Goal: Find specific page/section: Find specific page/section

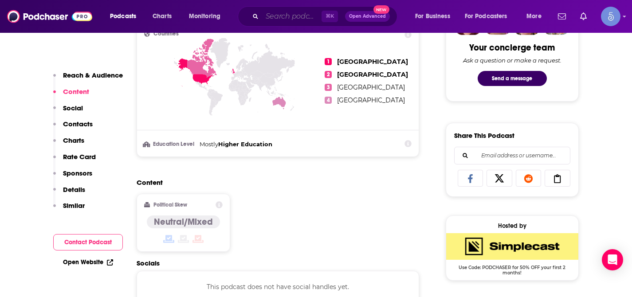
click at [296, 21] on input "Search podcasts, credits, & more..." at bounding box center [291, 16] width 59 height 14
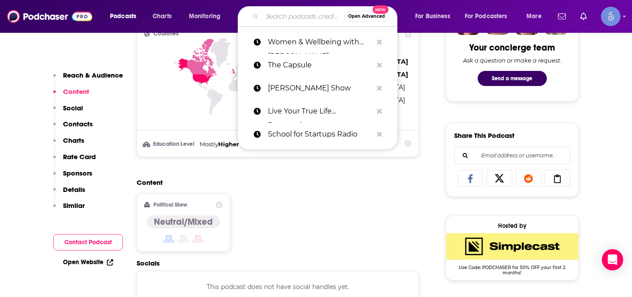
paste input "The Radio Medium [PERSON_NAME] Show"
type input "The Radio Medium [PERSON_NAME] Show"
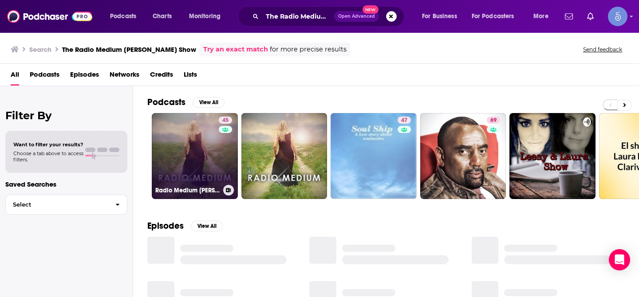
click at [201, 140] on link "45 Radio Medium [PERSON_NAME]" at bounding box center [195, 156] width 86 height 86
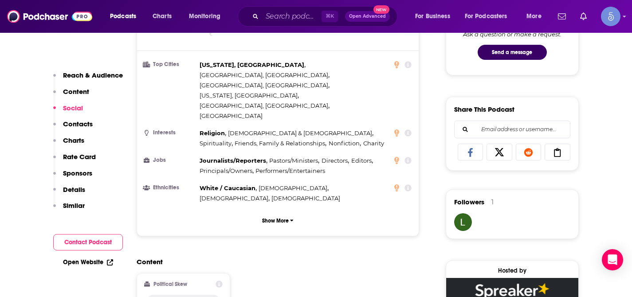
scroll to position [629, 0]
